Goal: Task Accomplishment & Management: Manage account settings

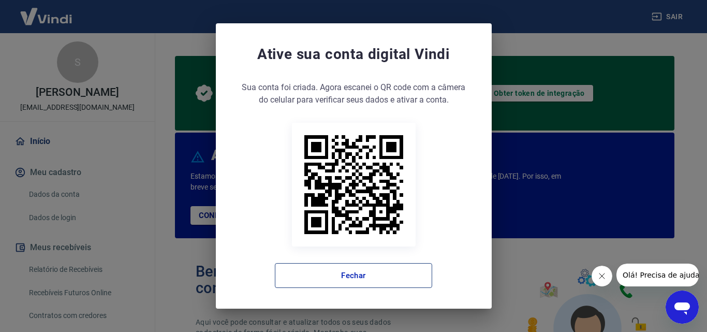
click at [370, 274] on button "Fechar" at bounding box center [353, 275] width 157 height 25
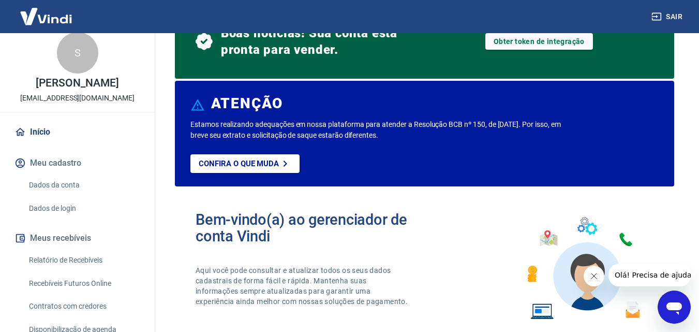
scroll to position [9, 0]
click at [68, 188] on link "Dados da conta" at bounding box center [84, 185] width 118 height 21
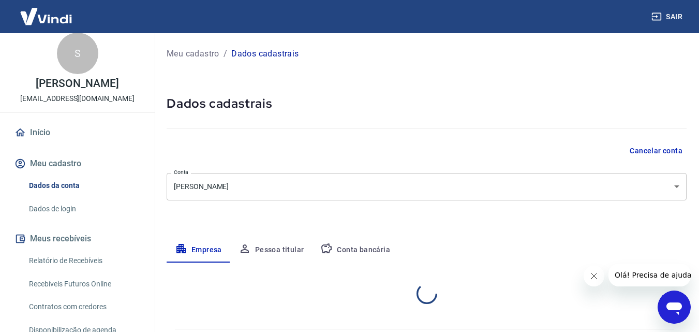
select select "SP"
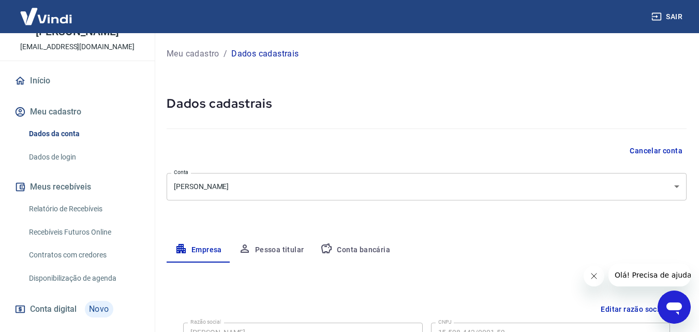
click at [51, 210] on link "Relatório de Recebíveis" at bounding box center [84, 208] width 118 height 21
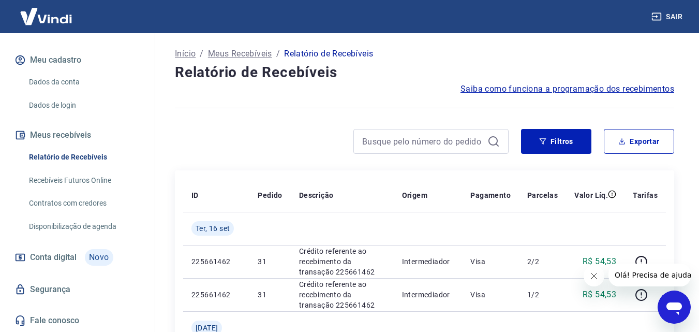
click at [56, 80] on link "Dados da conta" at bounding box center [84, 81] width 118 height 21
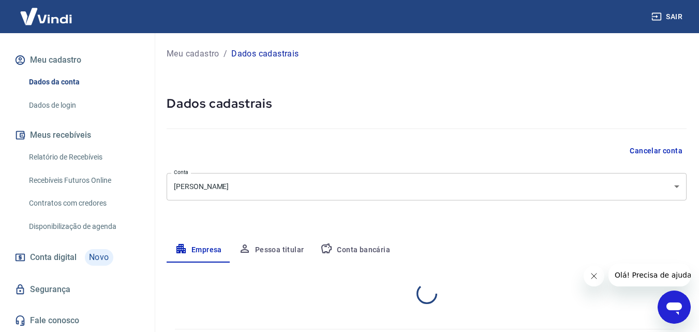
select select "SP"
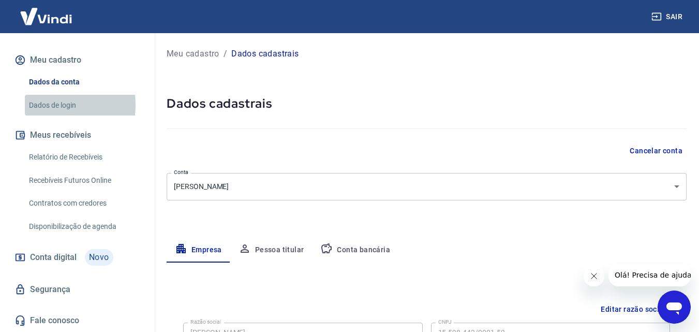
click at [51, 105] on link "Dados de login" at bounding box center [84, 105] width 118 height 21
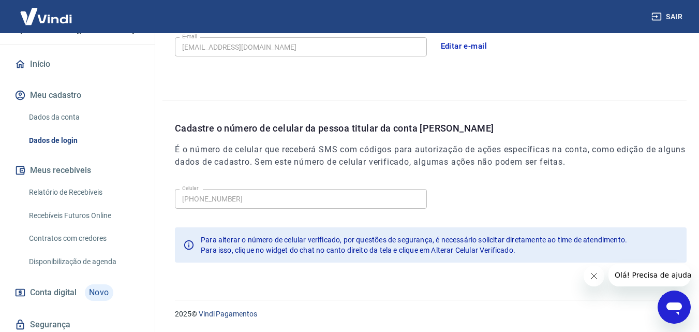
scroll to position [112, 0]
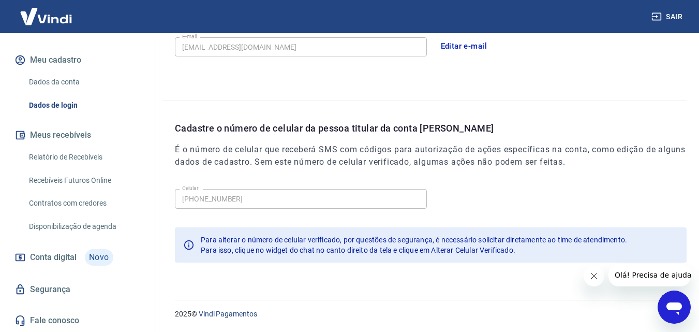
click at [70, 158] on link "Relatório de Recebíveis" at bounding box center [84, 157] width 118 height 21
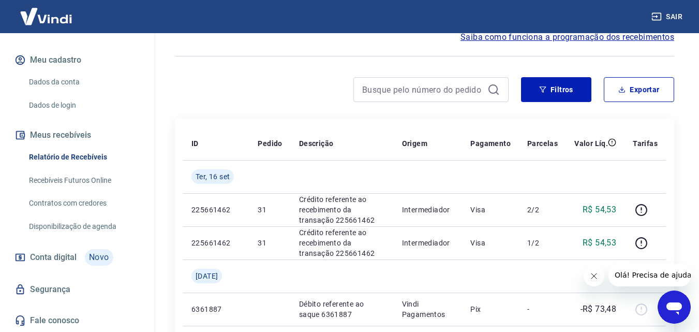
scroll to position [104, 0]
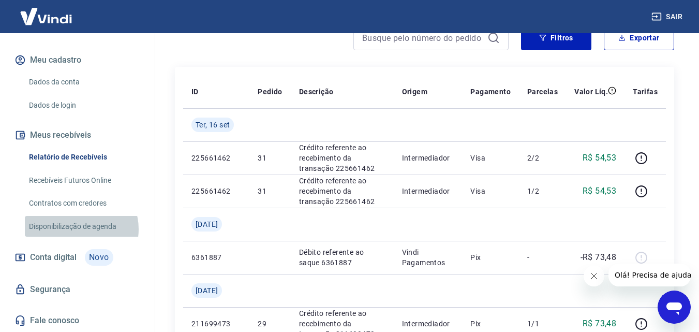
click at [81, 229] on link "Disponibilização de agenda" at bounding box center [84, 226] width 118 height 21
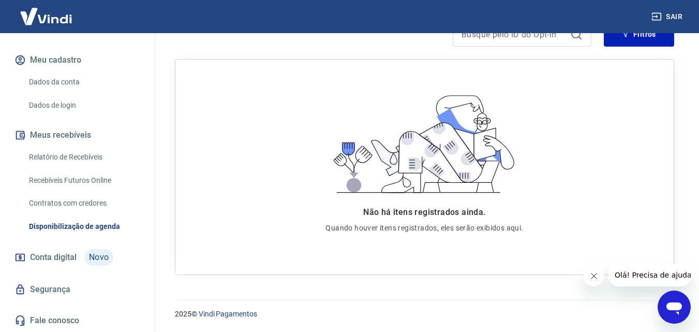
scroll to position [178, 0]
click at [53, 258] on span "Conta digital" at bounding box center [53, 257] width 47 height 14
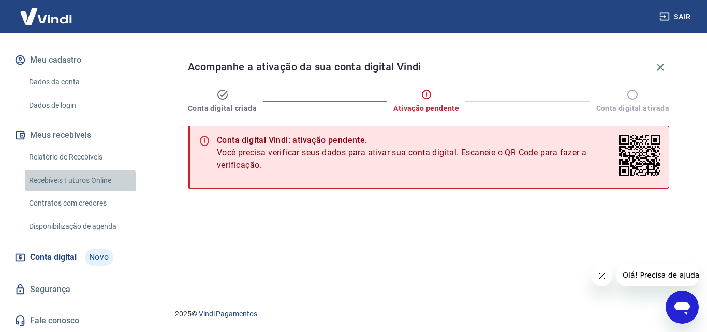
click at [71, 181] on link "Recebíveis Futuros Online" at bounding box center [84, 180] width 118 height 21
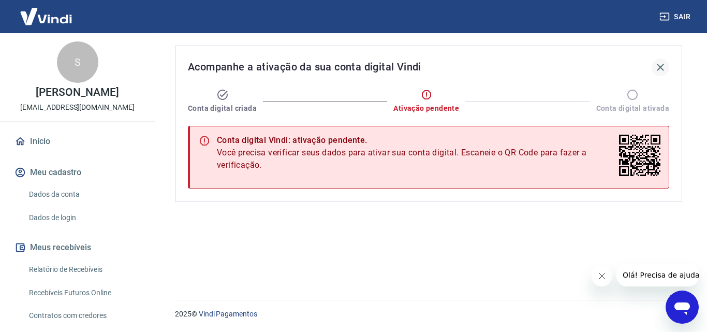
click at [660, 70] on icon "button" at bounding box center [660, 67] width 12 height 12
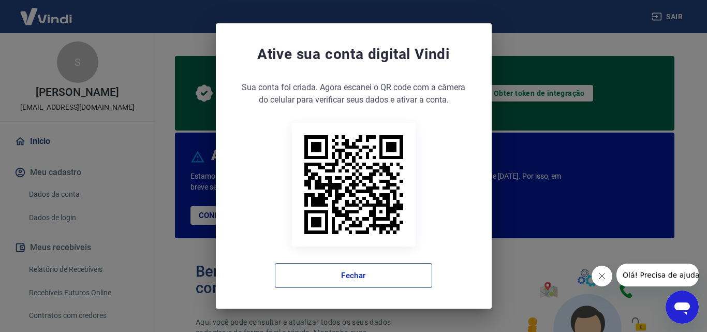
click at [357, 275] on button "Fechar" at bounding box center [353, 275] width 157 height 25
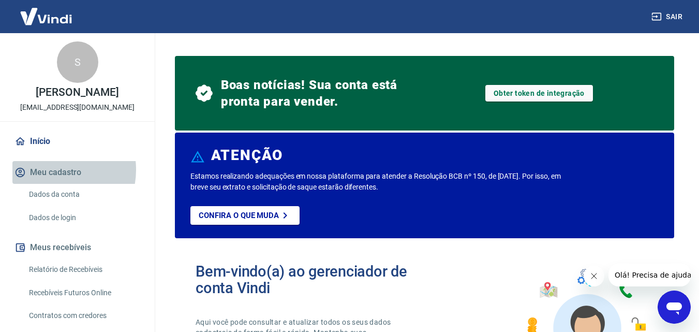
click at [52, 170] on button "Meu cadastro" at bounding box center [77, 172] width 130 height 23
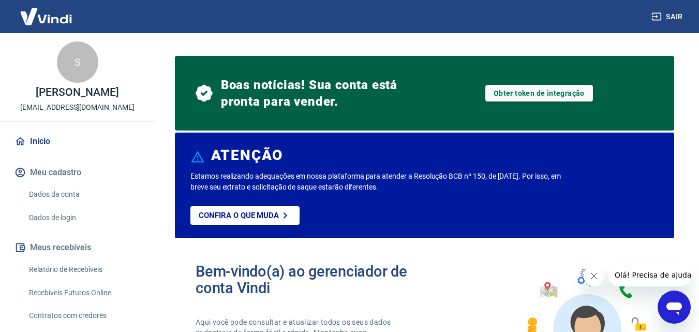
click at [57, 196] on link "Dados da conta" at bounding box center [84, 194] width 118 height 21
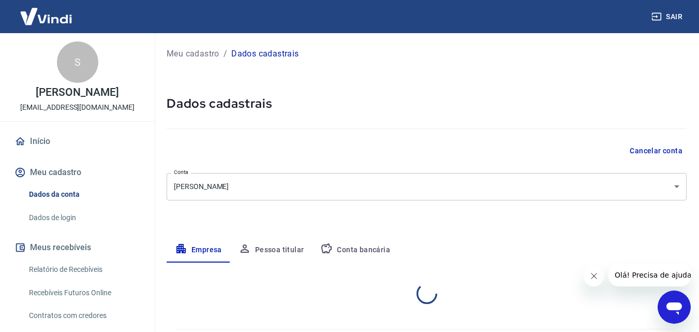
select select "SP"
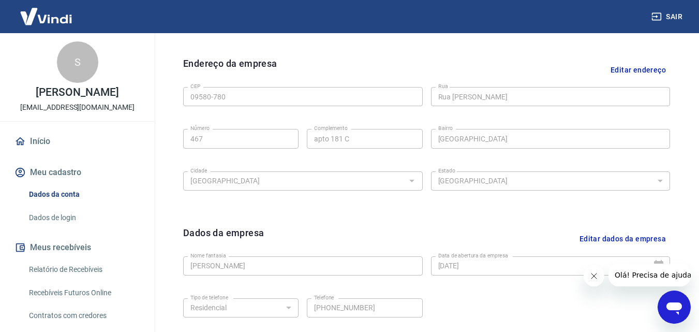
scroll to position [415, 0]
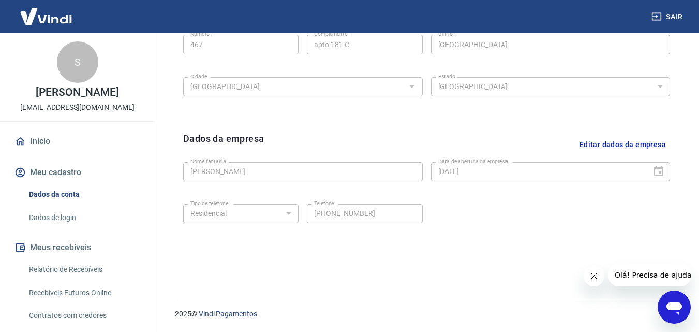
click at [60, 221] on link "Dados de login" at bounding box center [84, 217] width 118 height 21
